Goal: Check status: Check status

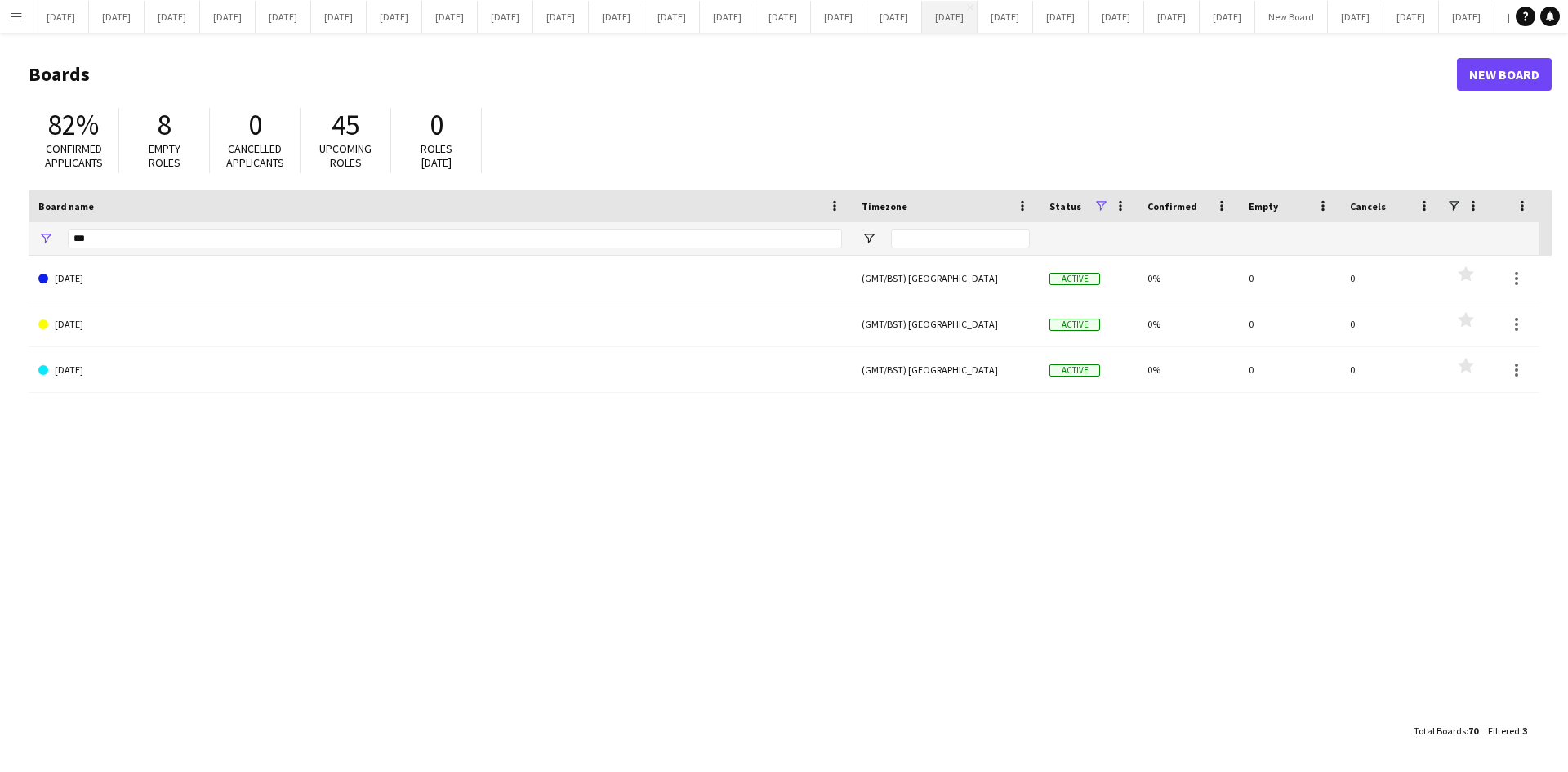
click at [978, 17] on button "[DATE] Close" at bounding box center [949, 17] width 56 height 31
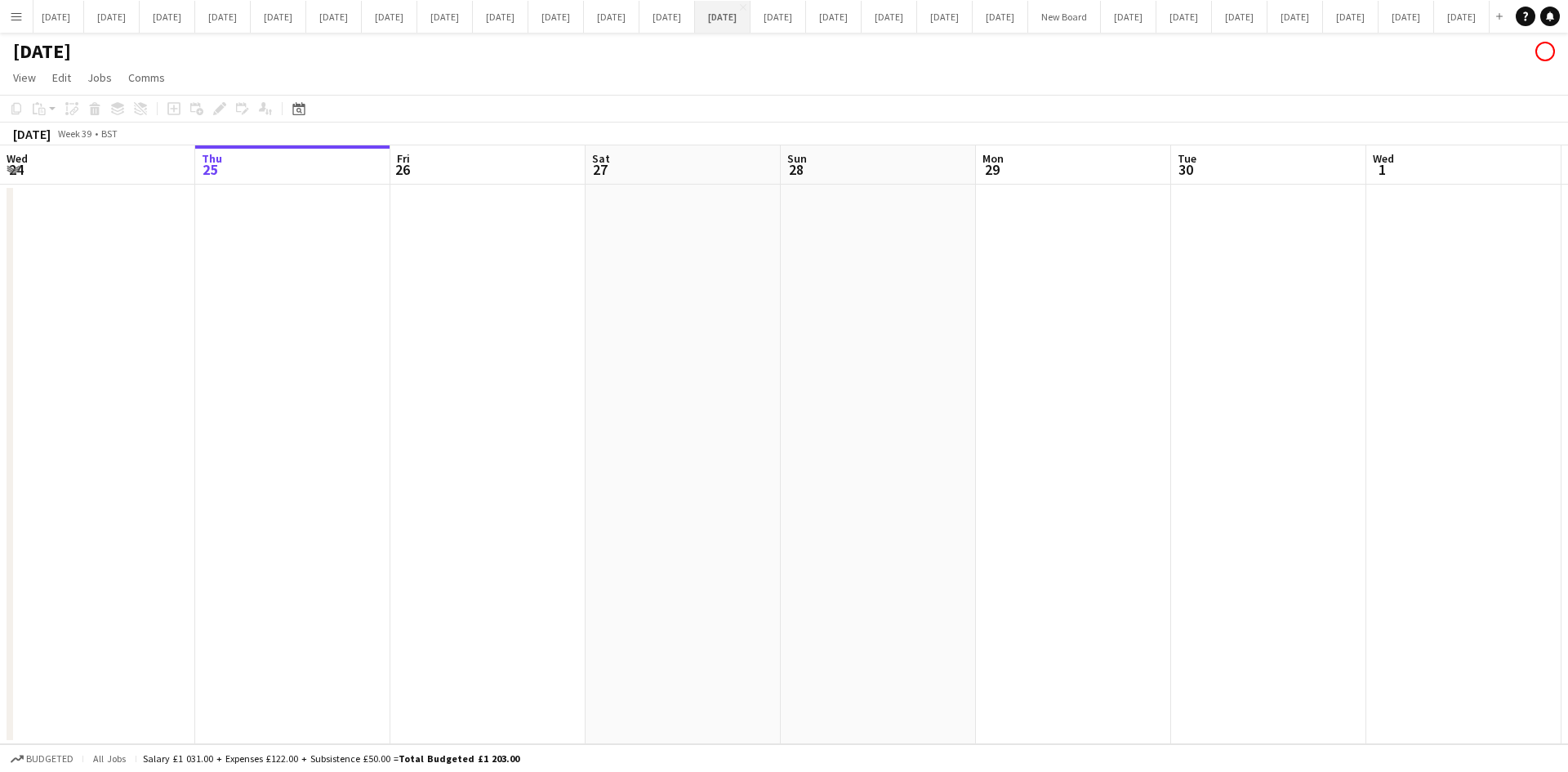
scroll to position [0, 920]
click at [1100, 15] on button "[DATE] Close" at bounding box center [1128, 17] width 56 height 31
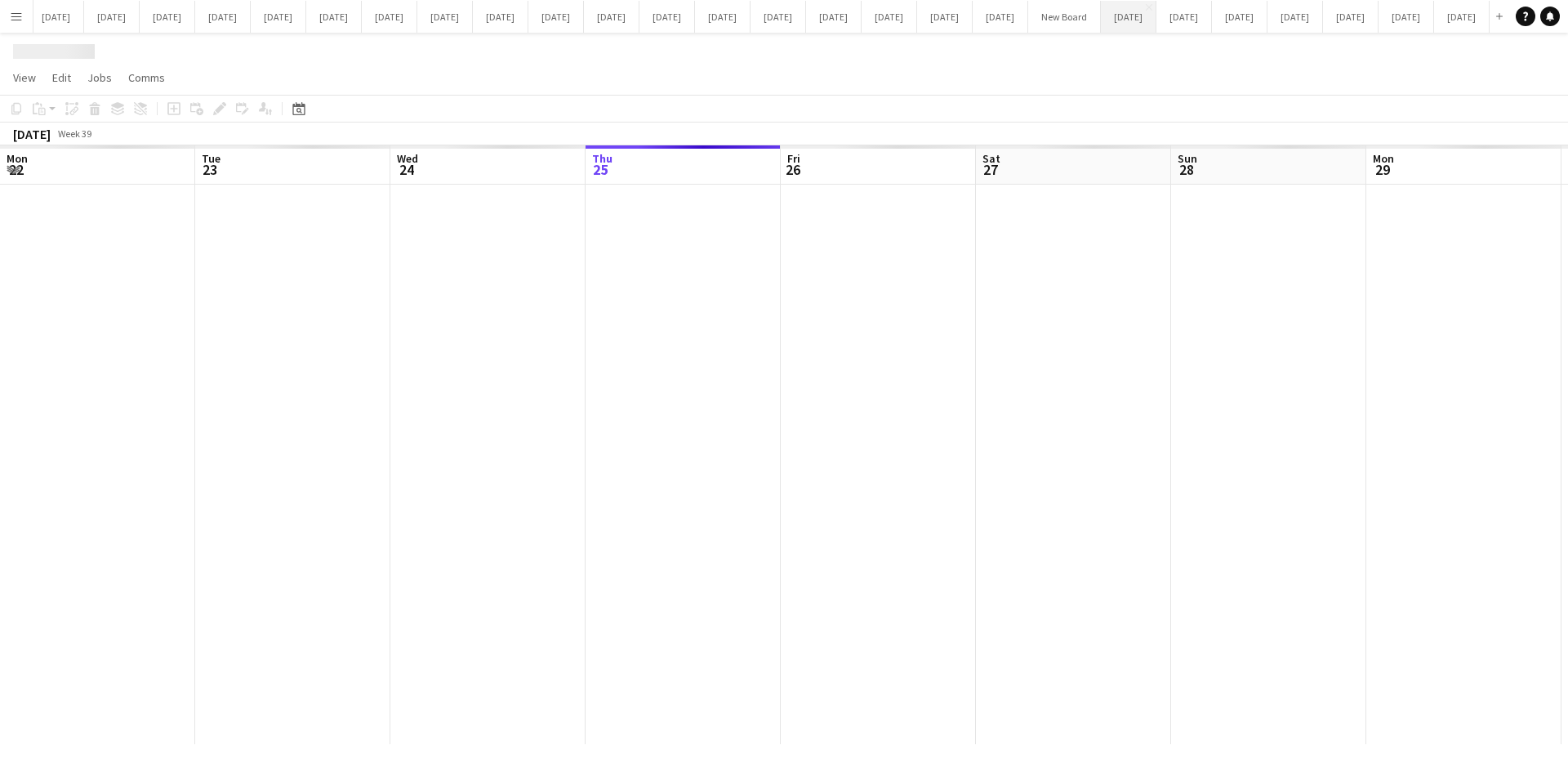
scroll to position [0, 390]
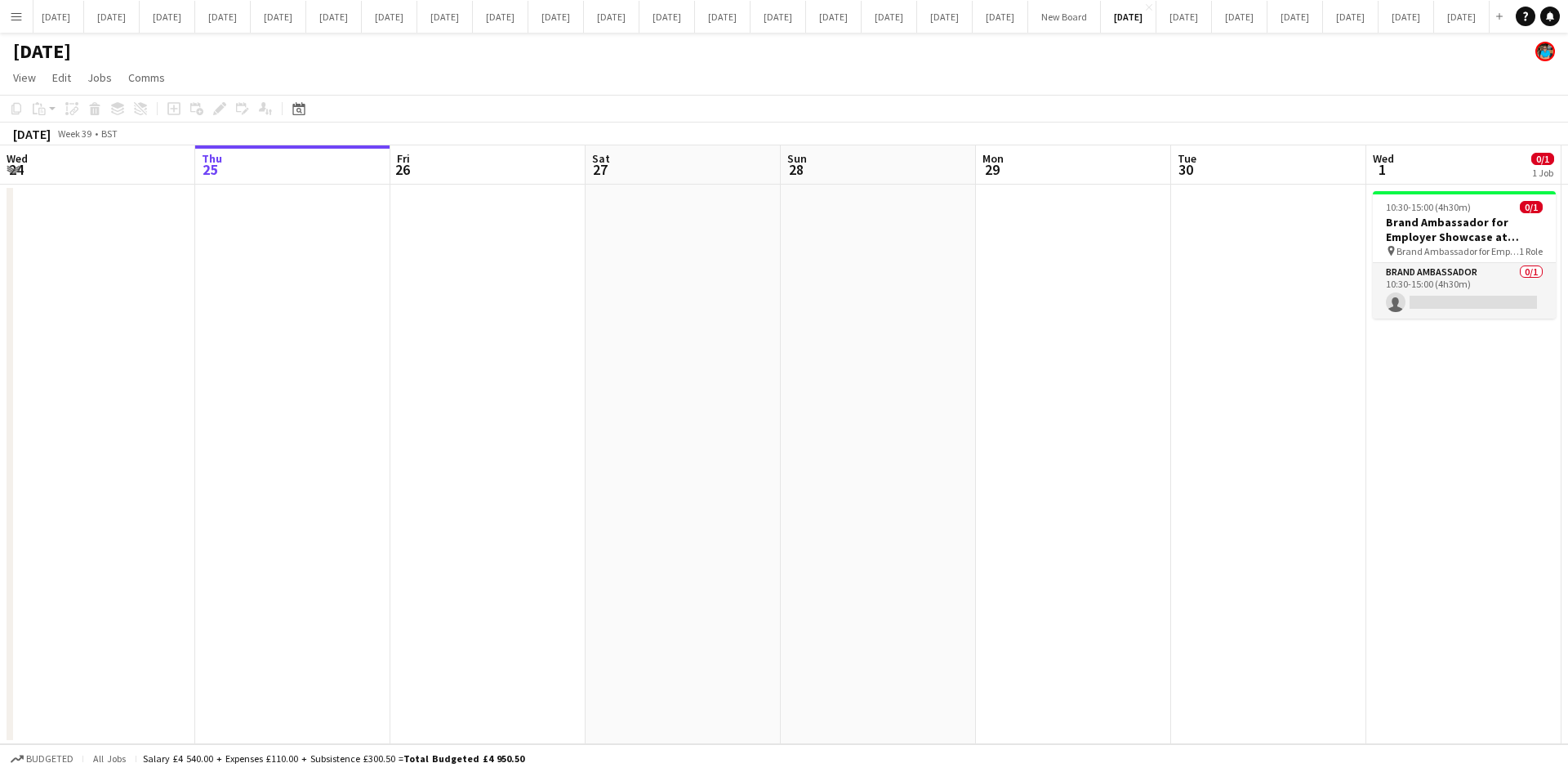
click at [853, 391] on app-date-cell at bounding box center [878, 464] width 195 height 559
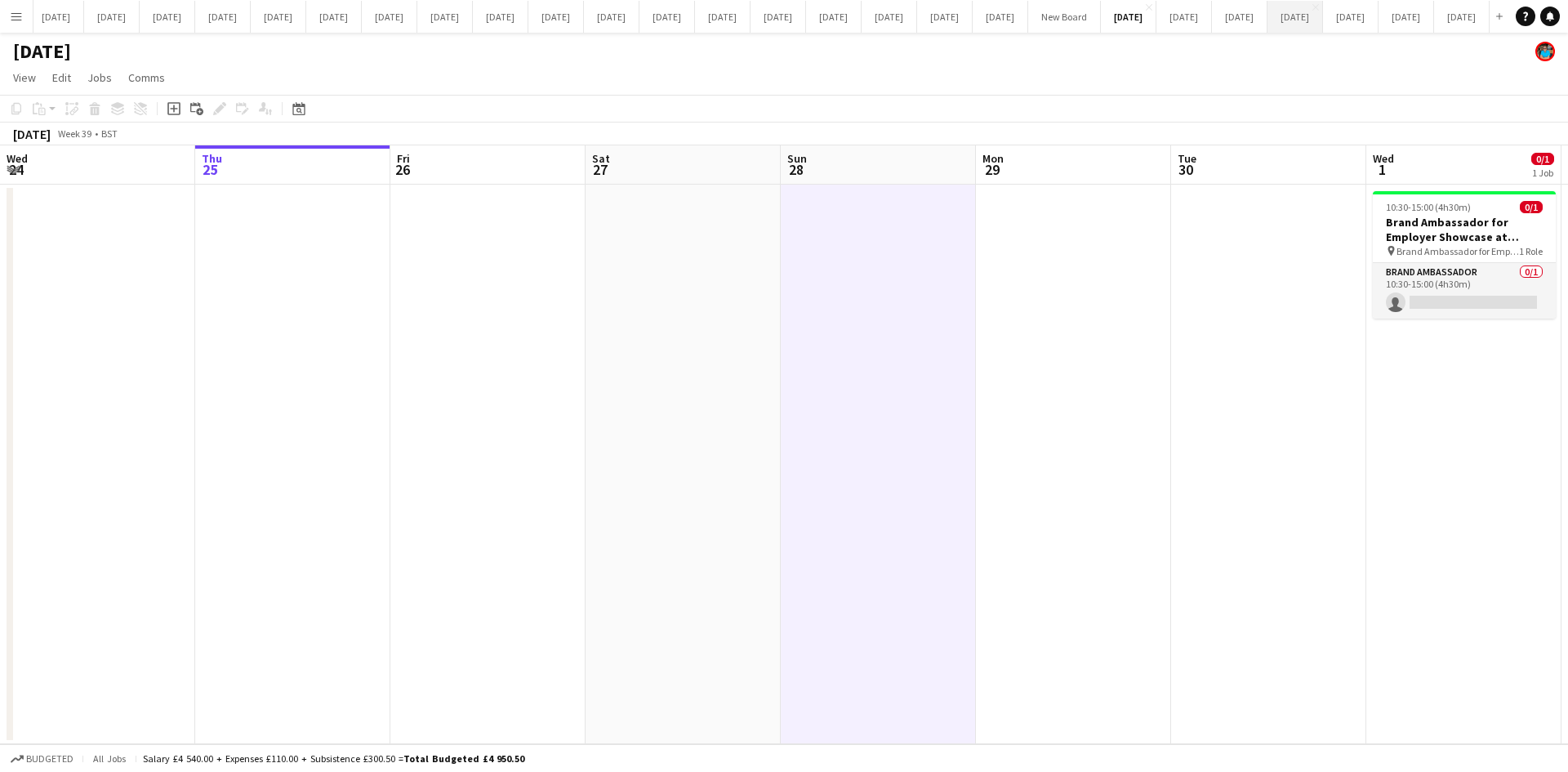
click at [1267, 27] on button "[DATE] Close" at bounding box center [1294, 17] width 56 height 31
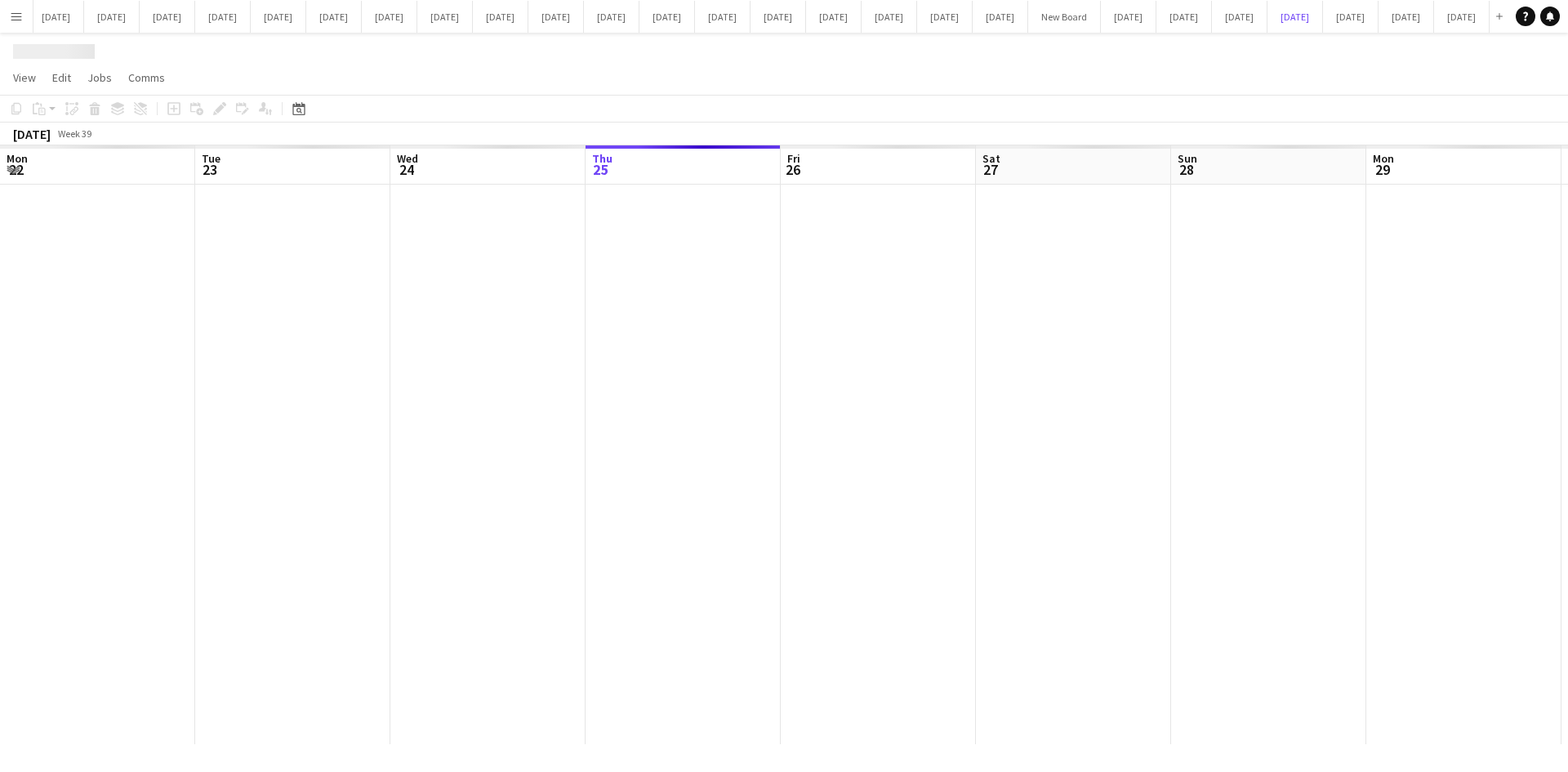
scroll to position [0, 390]
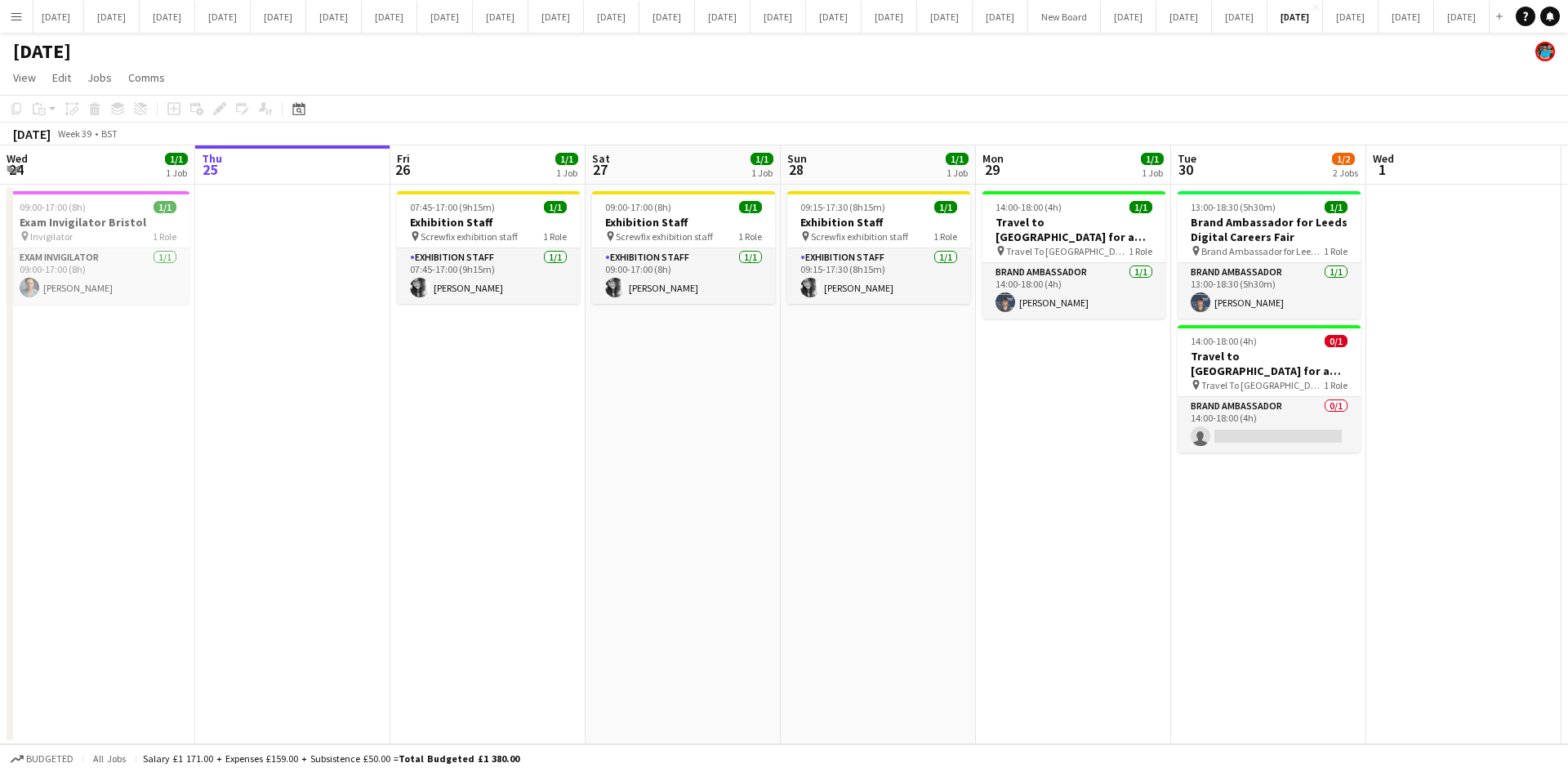
click at [535, 489] on app-date-cell "07:45-17:00 (9h15m) 1/1 Exhibition Staff pin Screwfix exhibition staff 1 Role E…" at bounding box center [487, 464] width 195 height 559
